Goal: Find specific page/section: Find specific page/section

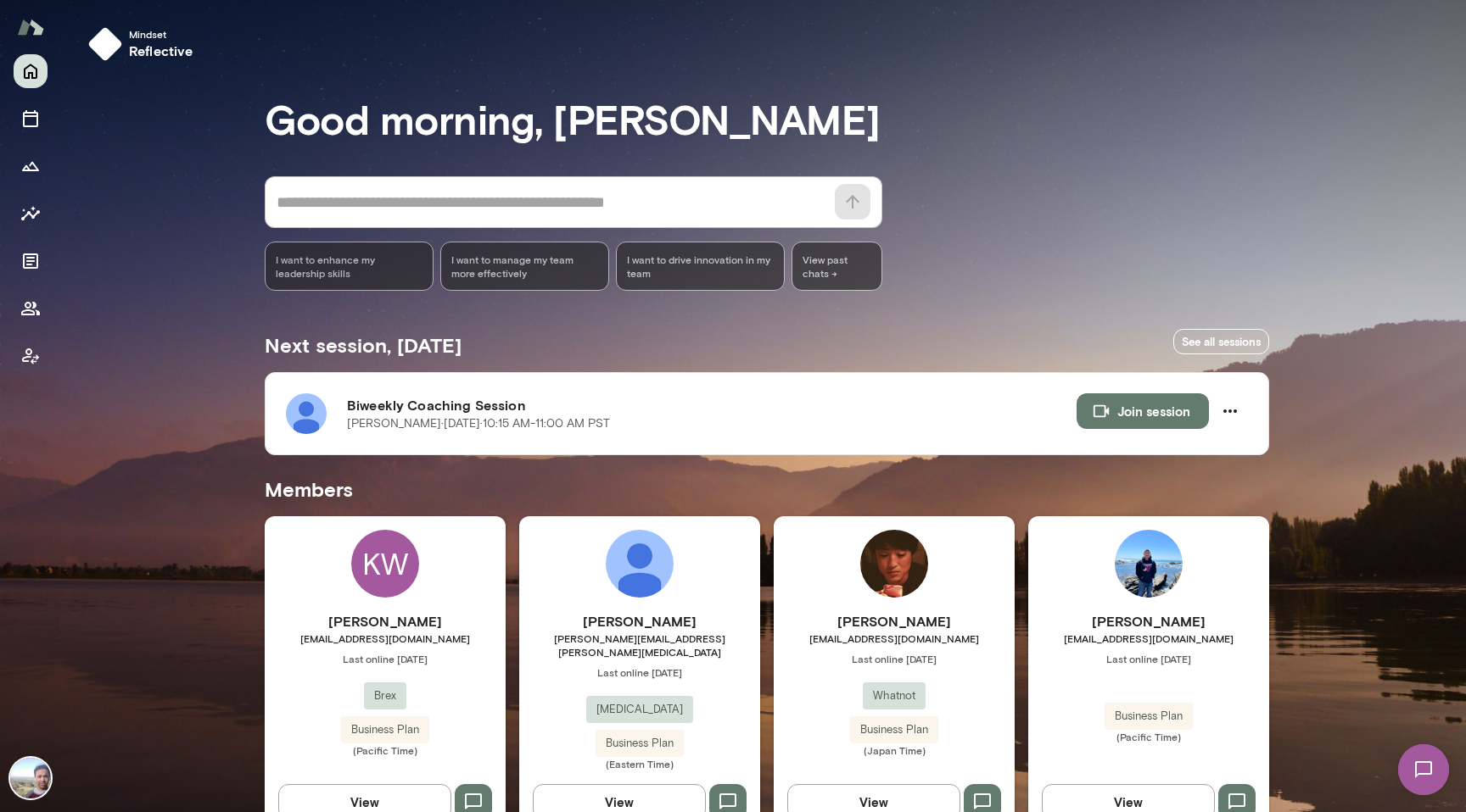
click at [1422, 765] on img at bounding box center [1423, 770] width 70 height 70
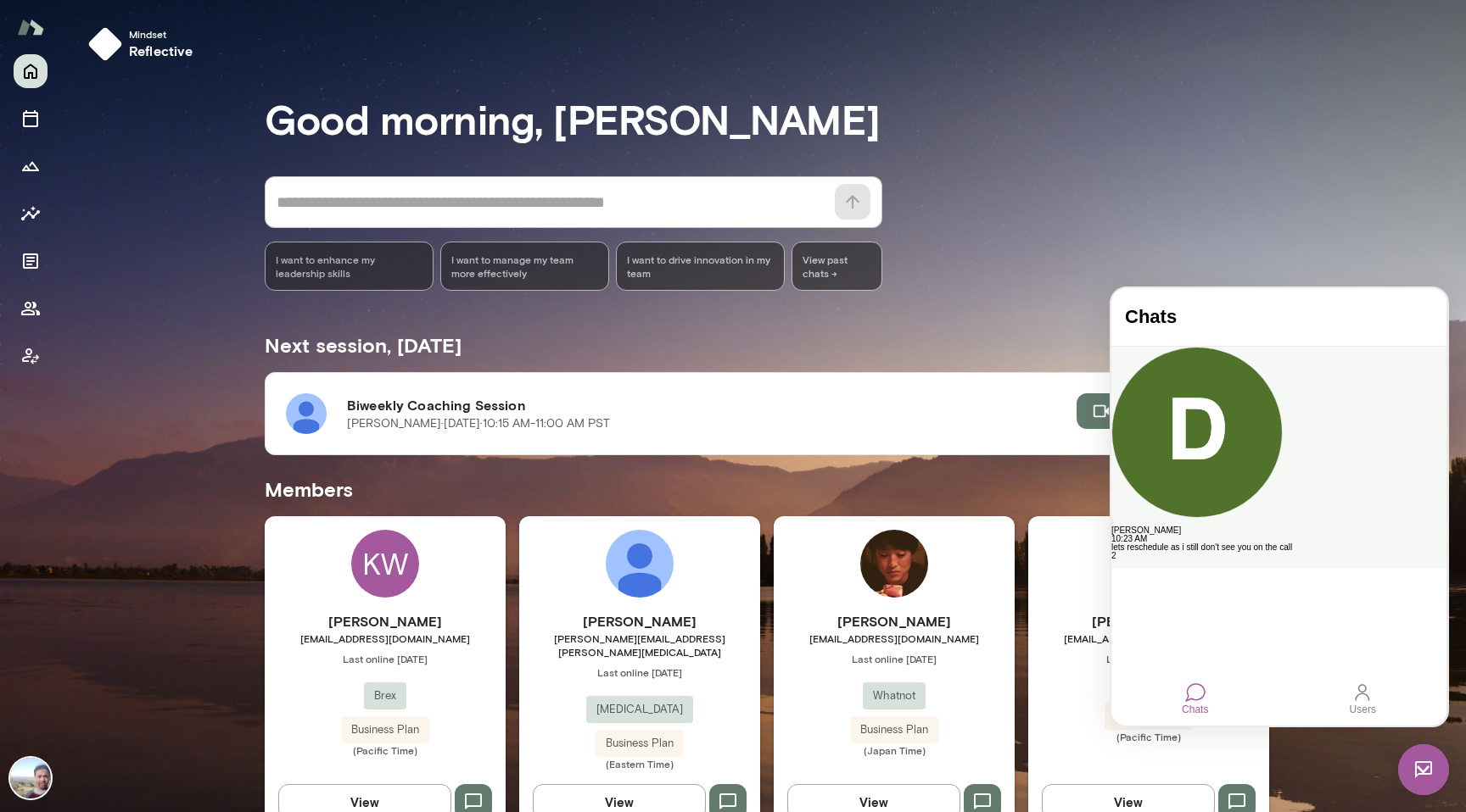
click at [1267, 526] on div "[PERSON_NAME]" at bounding box center [1278, 530] width 335 height 8
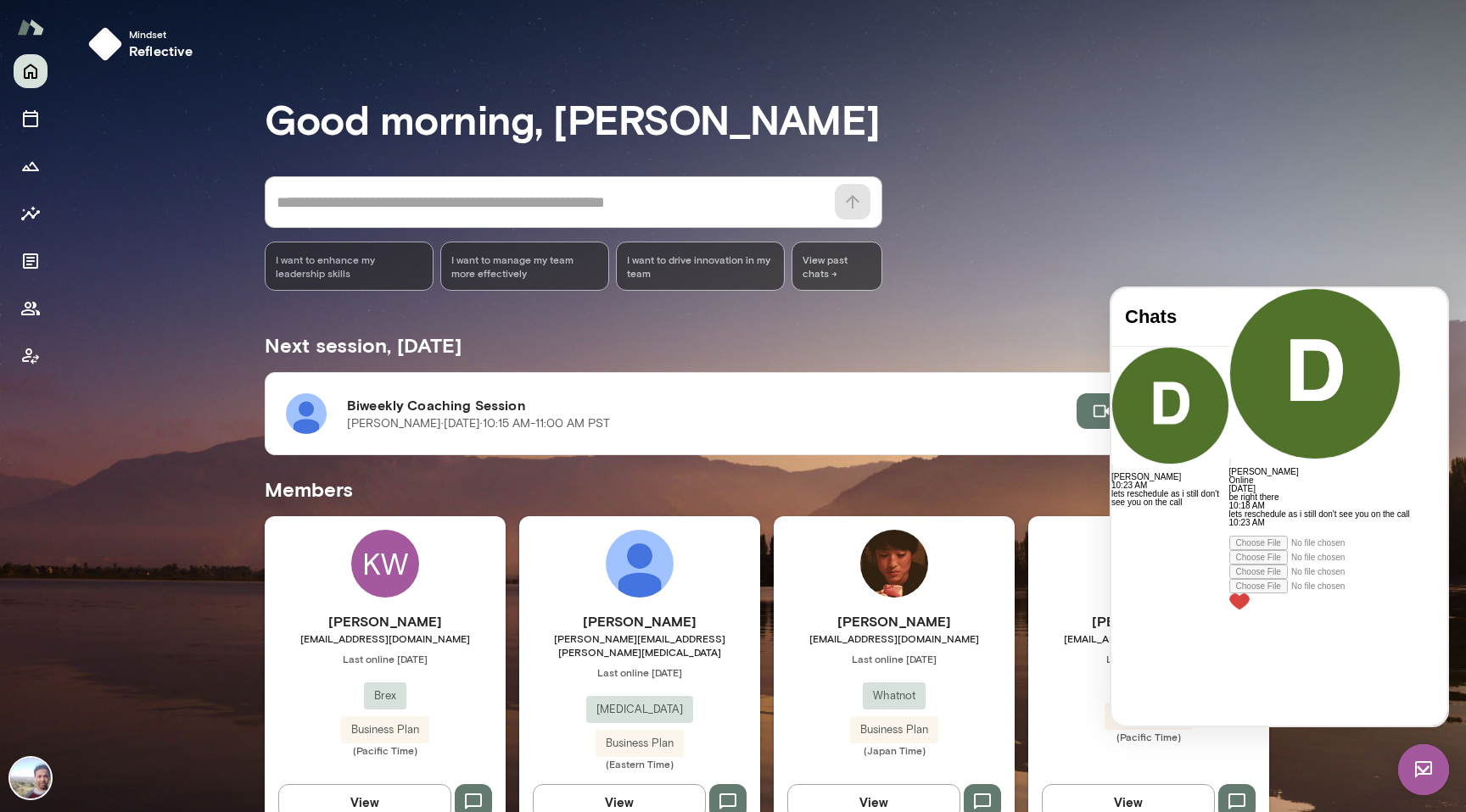
click at [1229, 536] on div at bounding box center [1319, 531] width 180 height 8
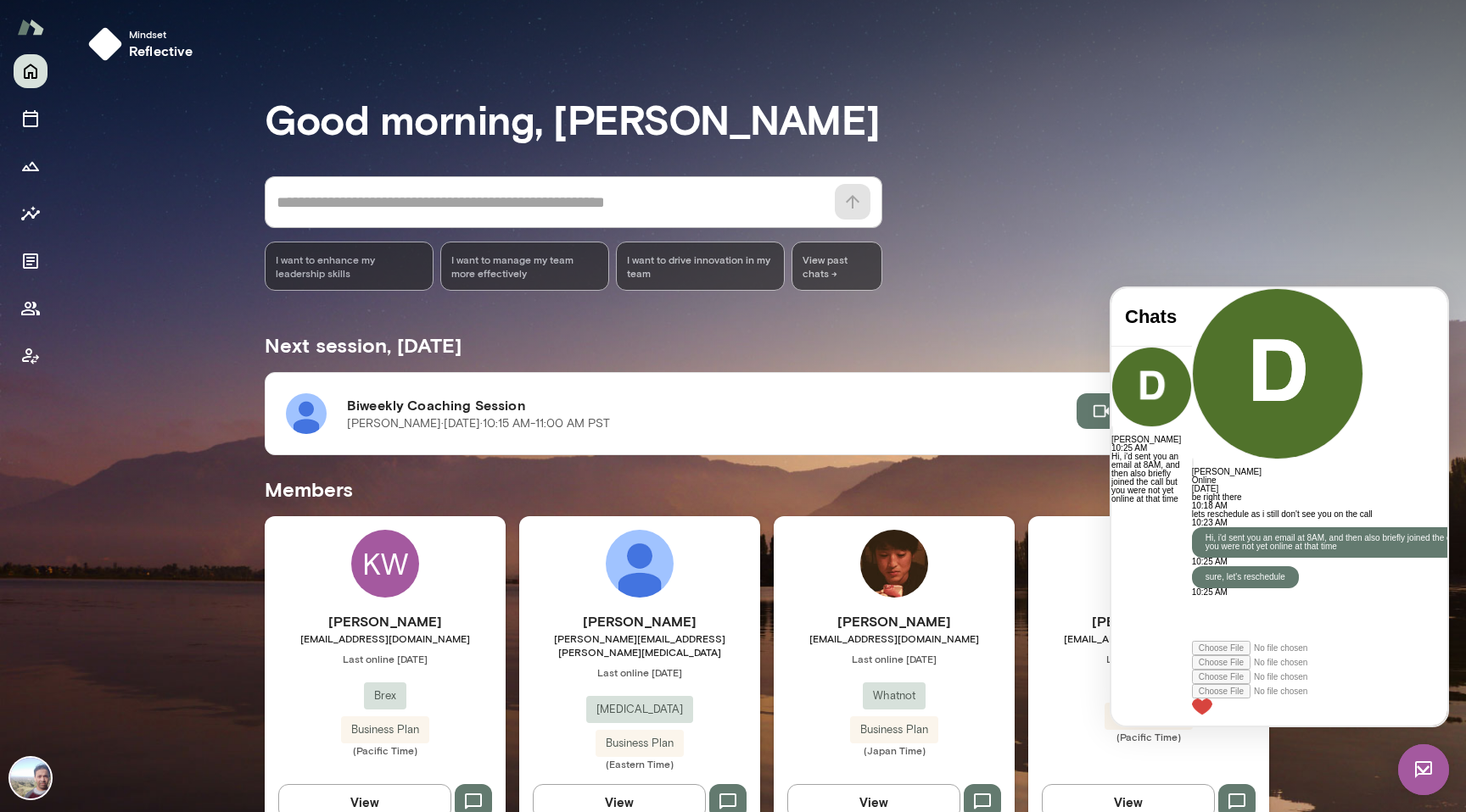
scroll to position [82, 0]
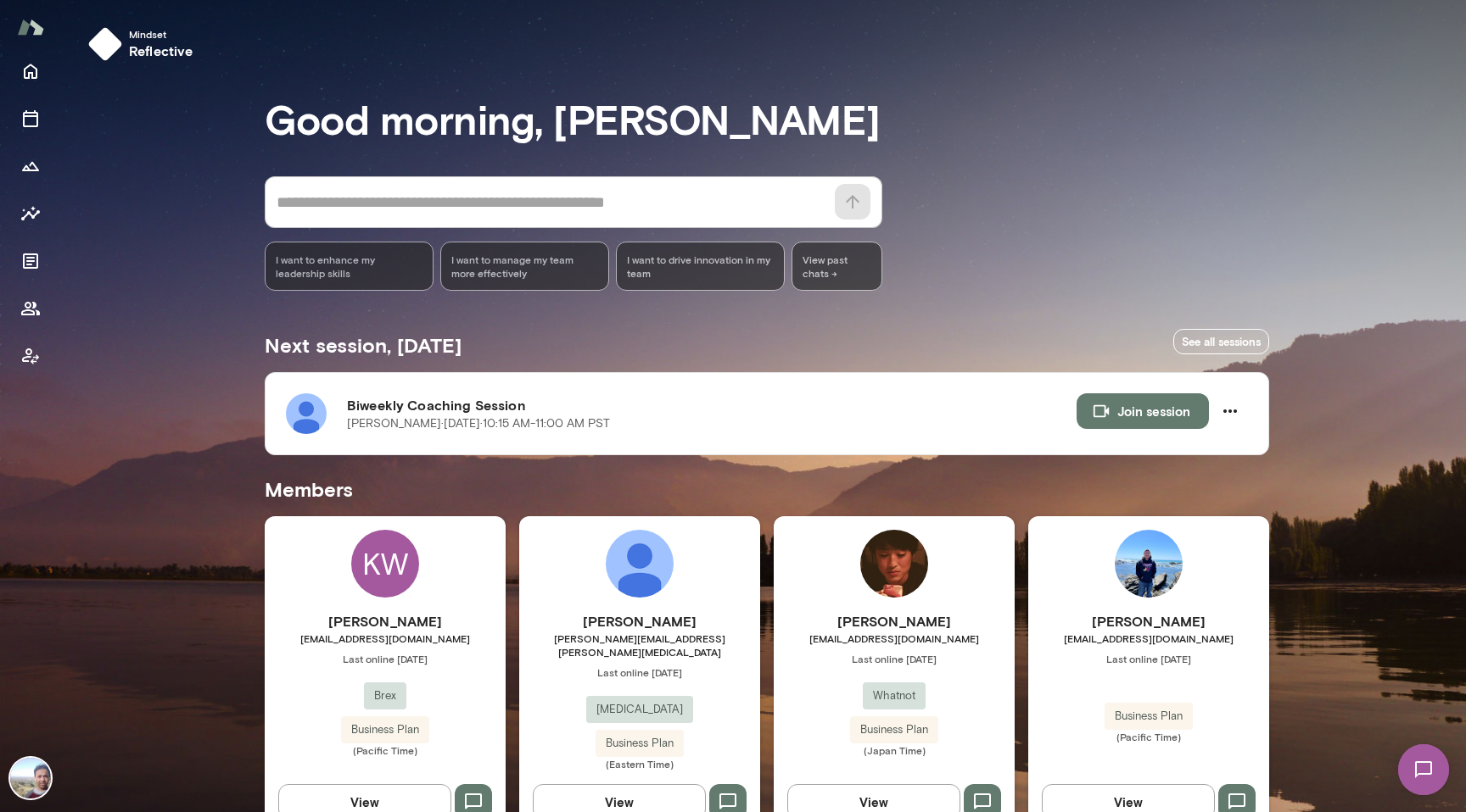
click at [1421, 751] on img at bounding box center [1423, 770] width 70 height 70
